Goal: Information Seeking & Learning: Learn about a topic

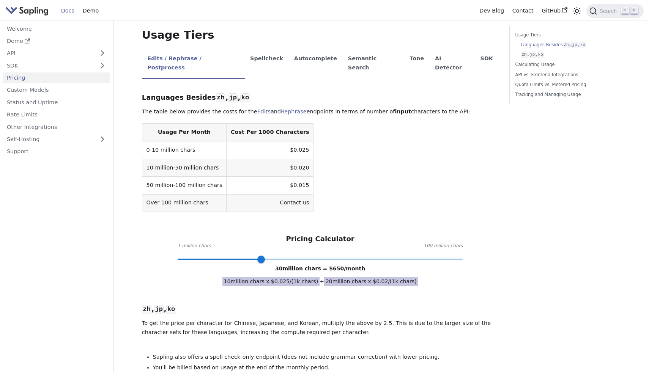
scroll to position [154, 0]
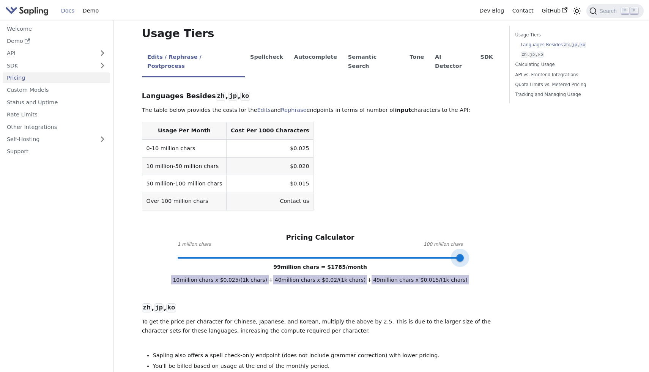
type input "100"
drag, startPoint x: 266, startPoint y: 239, endPoint x: 475, endPoint y: 240, distance: 208.6
click at [475, 240] on div "Pricing Calculator 1 million chars 100 million chars 100 million chars = $ 1800…" at bounding box center [320, 245] width 357 height 25
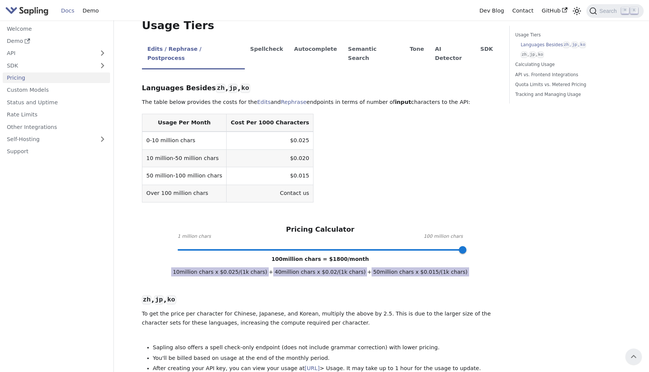
scroll to position [152, 0]
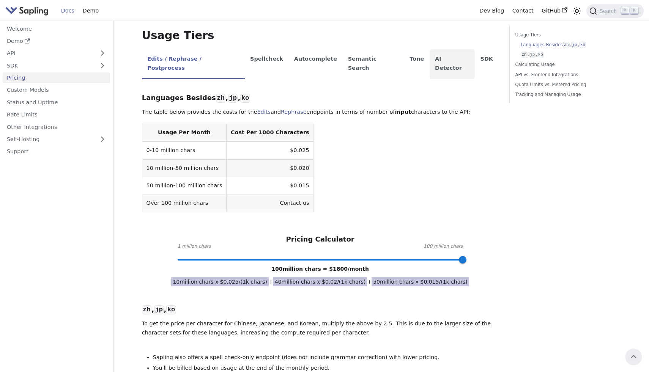
click at [429, 49] on li "AI Detector" at bounding box center [452, 64] width 46 height 30
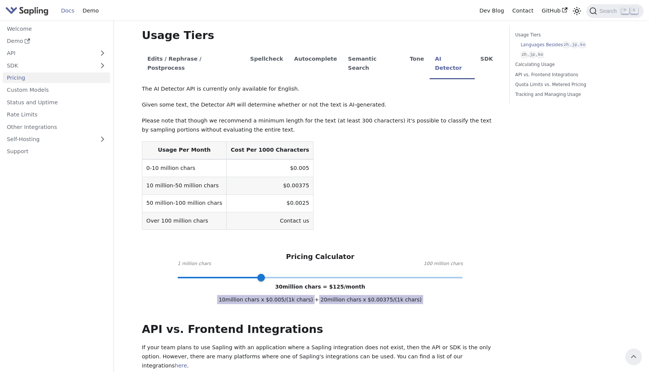
type input "100"
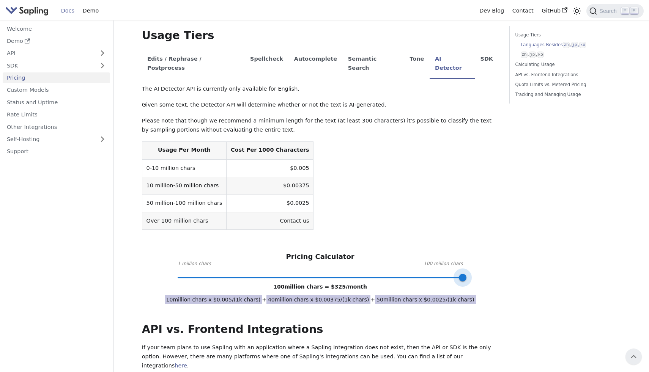
drag, startPoint x: 269, startPoint y: 261, endPoint x: 549, endPoint y: 261, distance: 279.6
click at [549, 261] on div "Pricing On this page API Pricing Subscribe to the API here (using the email for…" at bounding box center [381, 314] width 490 height 881
click at [549, 261] on div "Usage Tiers Languages Besides zh , jp , ko zh , jp , ko Calculating Usage API v…" at bounding box center [565, 314] width 123 height 881
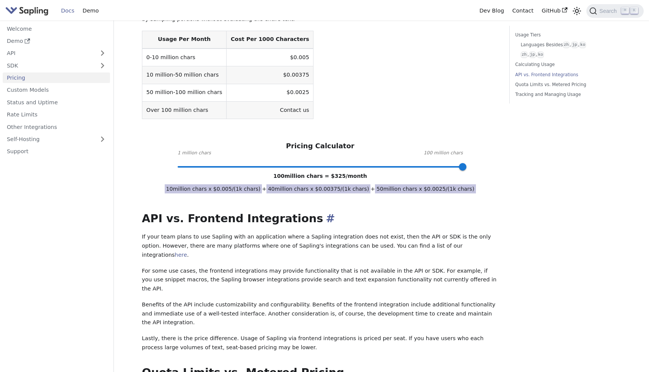
scroll to position [285, 0]
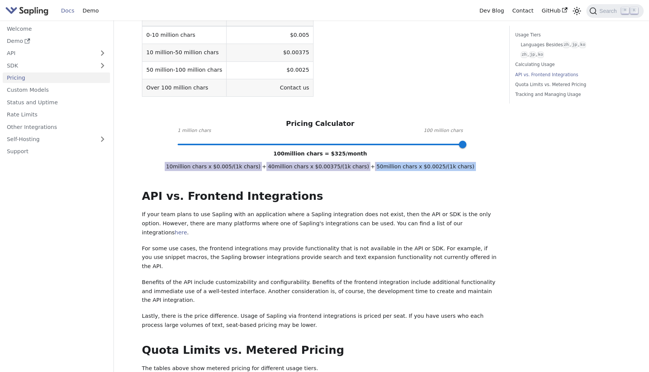
drag, startPoint x: 375, startPoint y: 148, endPoint x: 468, endPoint y: 148, distance: 92.6
click at [468, 148] on div "API Pricing Subscribe to the API here (using the email for your Sapling account…" at bounding box center [320, 168] width 357 height 824
drag, startPoint x: 421, startPoint y: 148, endPoint x: 439, endPoint y: 149, distance: 17.5
click at [439, 162] on span "50 million chars x $ 0.0025 /(1k chars)" at bounding box center [425, 166] width 101 height 9
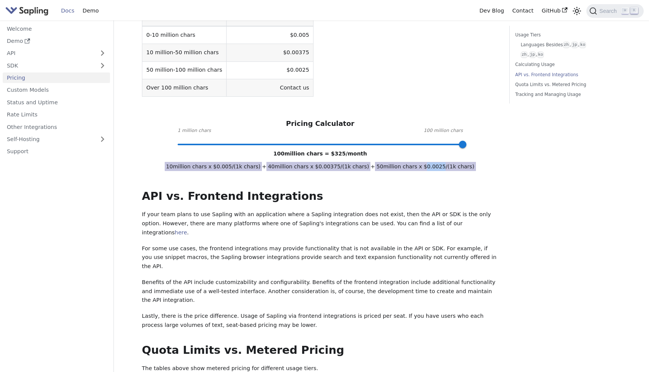
copy span "0.0025"
click at [581, 207] on div "Usage Tiers Languages Besides zh , jp , ko zh , jp , ko Calculating Usage API v…" at bounding box center [565, 181] width 123 height 881
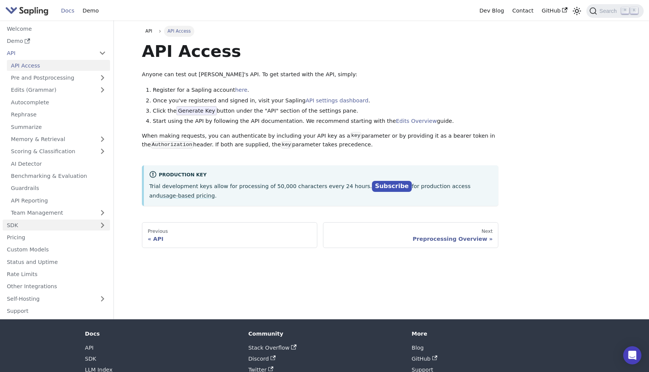
scroll to position [28, 0]
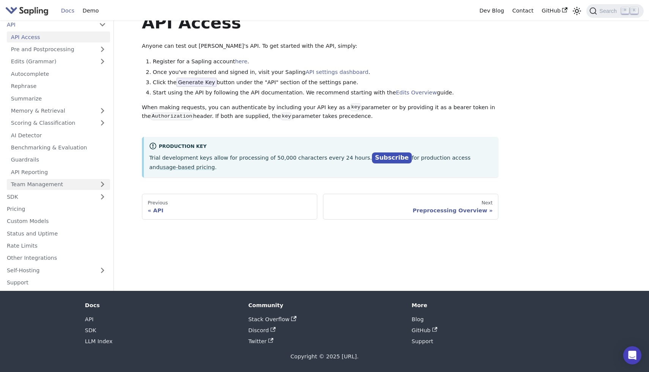
click at [48, 182] on link "Team Management" at bounding box center [58, 184] width 103 height 11
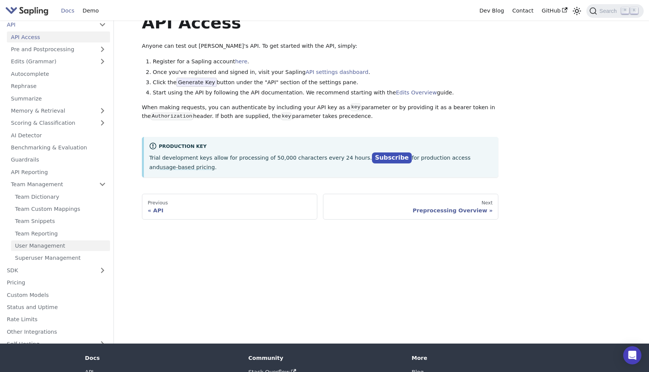
click at [71, 247] on link "User Management" at bounding box center [60, 246] width 99 height 11
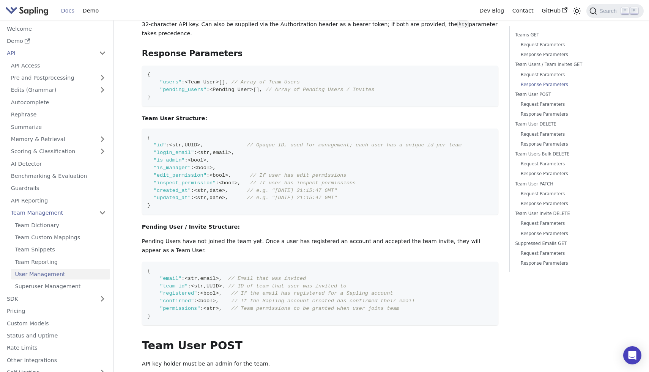
scroll to position [681, 0]
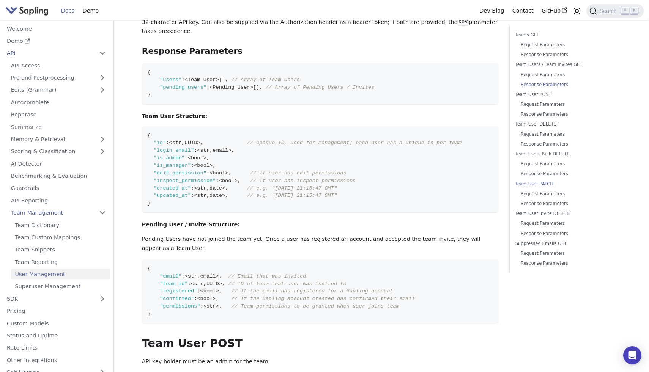
click at [545, 185] on link "Team User PATCH" at bounding box center [566, 184] width 103 height 7
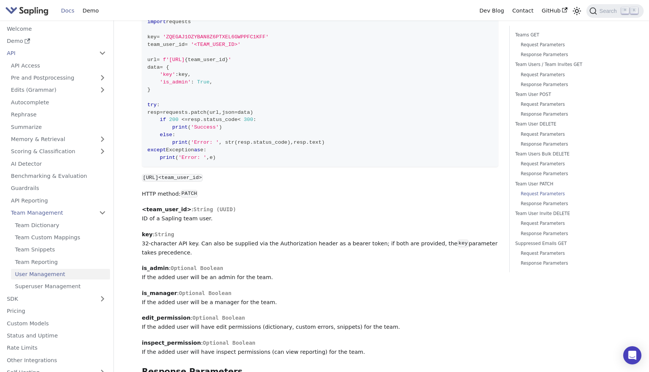
scroll to position [2900, 0]
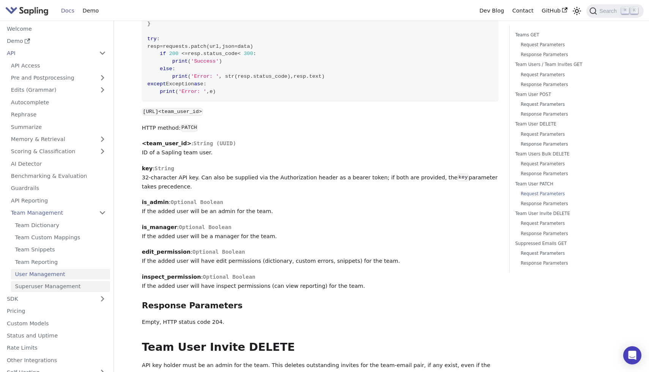
click at [73, 286] on link "Superuser Management" at bounding box center [60, 286] width 99 height 11
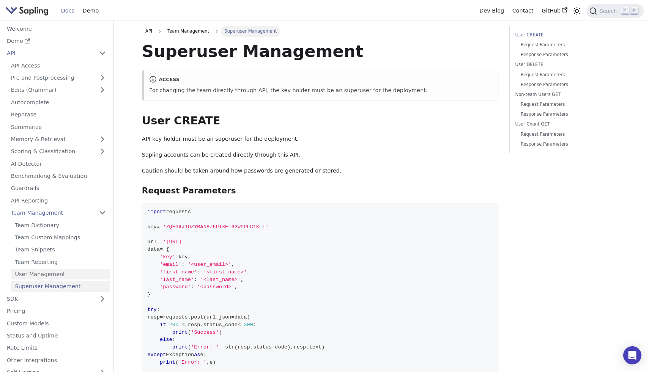
click at [50, 274] on link "User Management" at bounding box center [60, 274] width 99 height 11
